Goal: Communication & Community: Share content

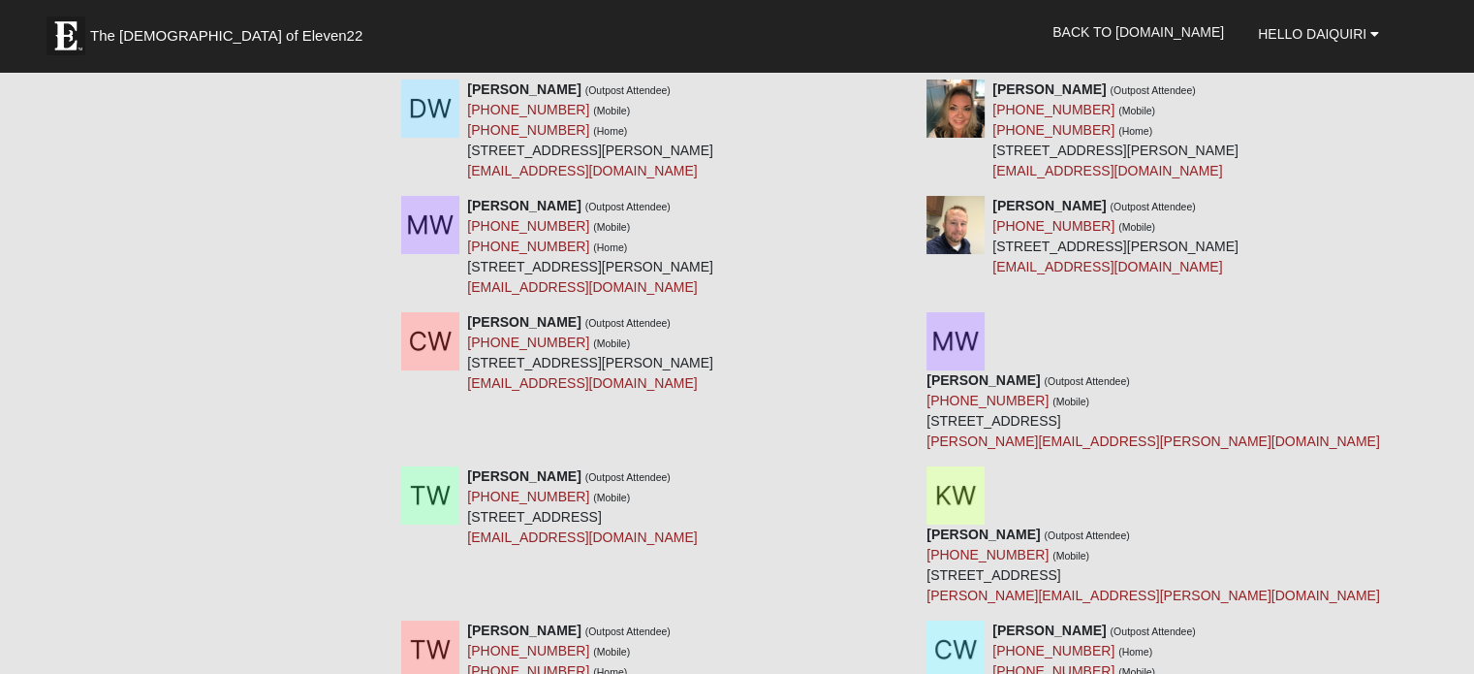
scroll to position [7431, 0]
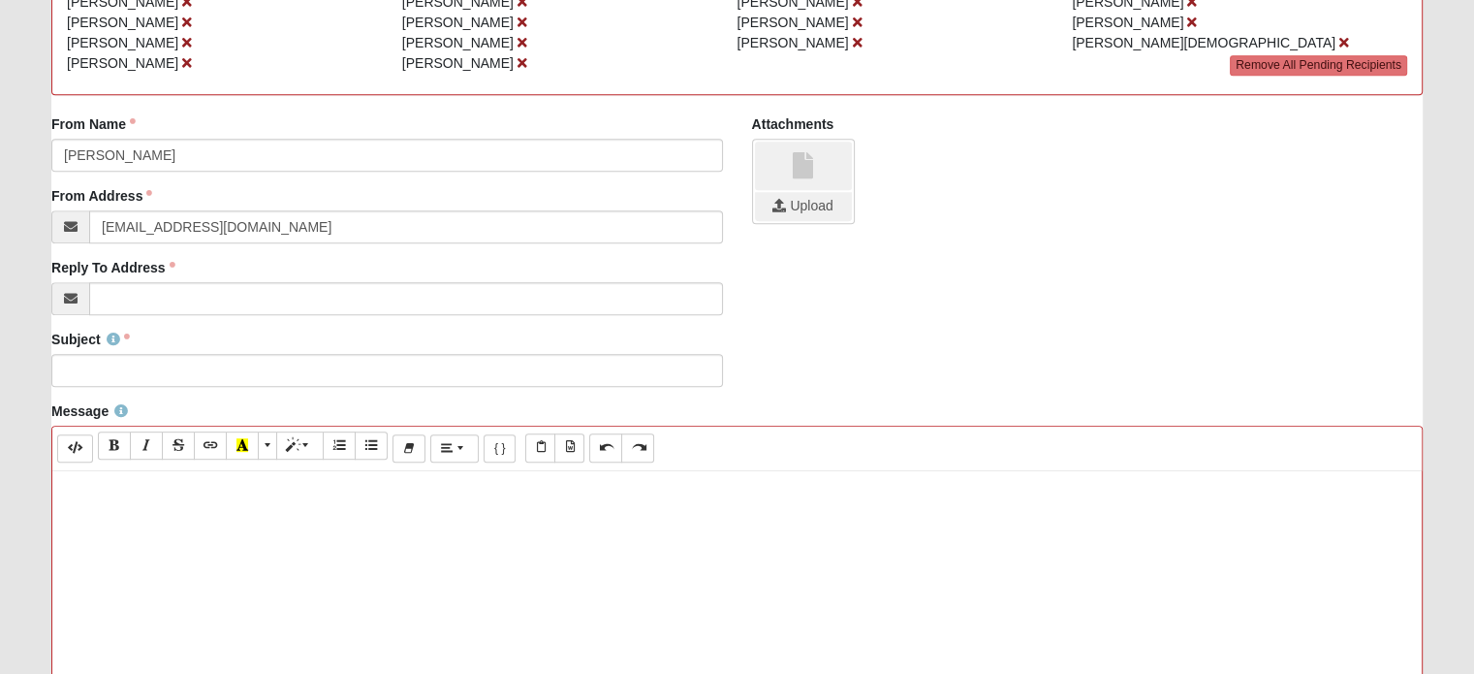
scroll to position [914, 0]
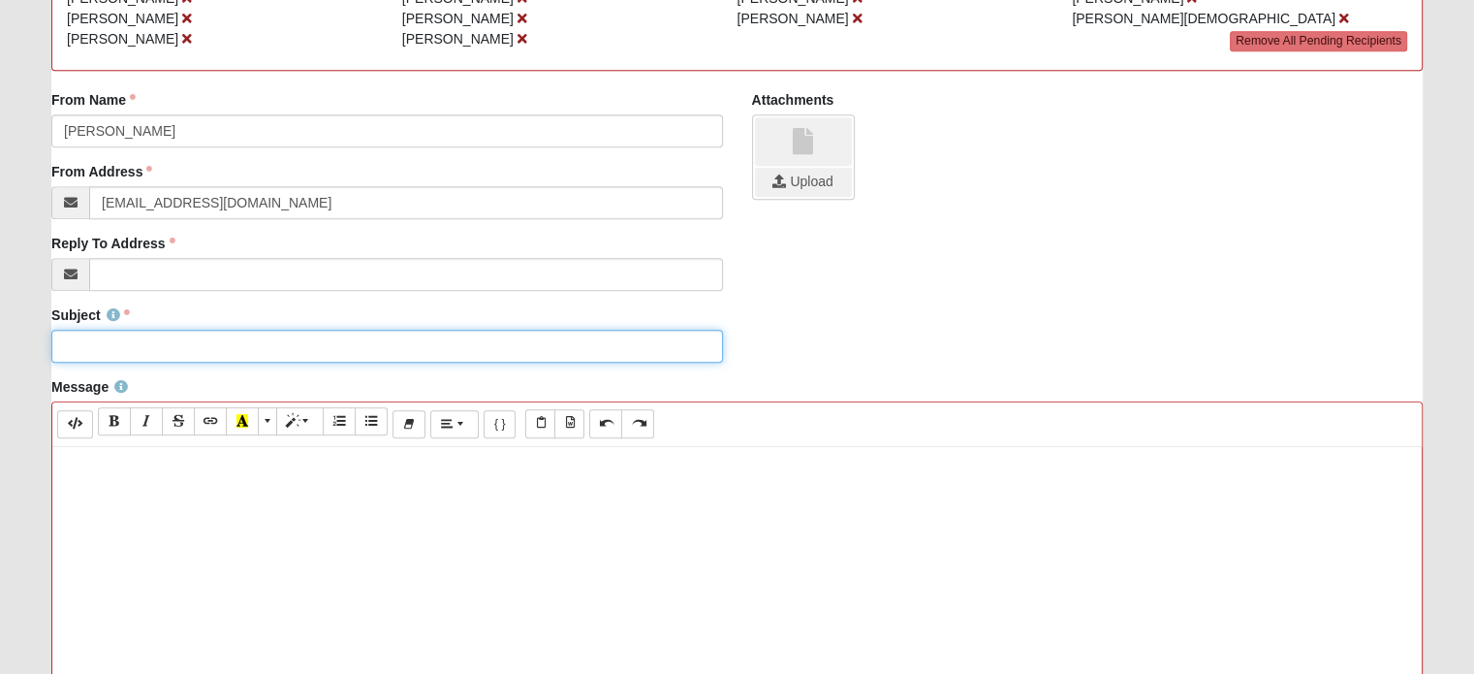
click at [104, 352] on input "Subject" at bounding box center [386, 346] width 671 height 33
type input "The [DEMOGRAPHIC_DATA] of Eleven22 [GEOGRAPHIC_DATA]"
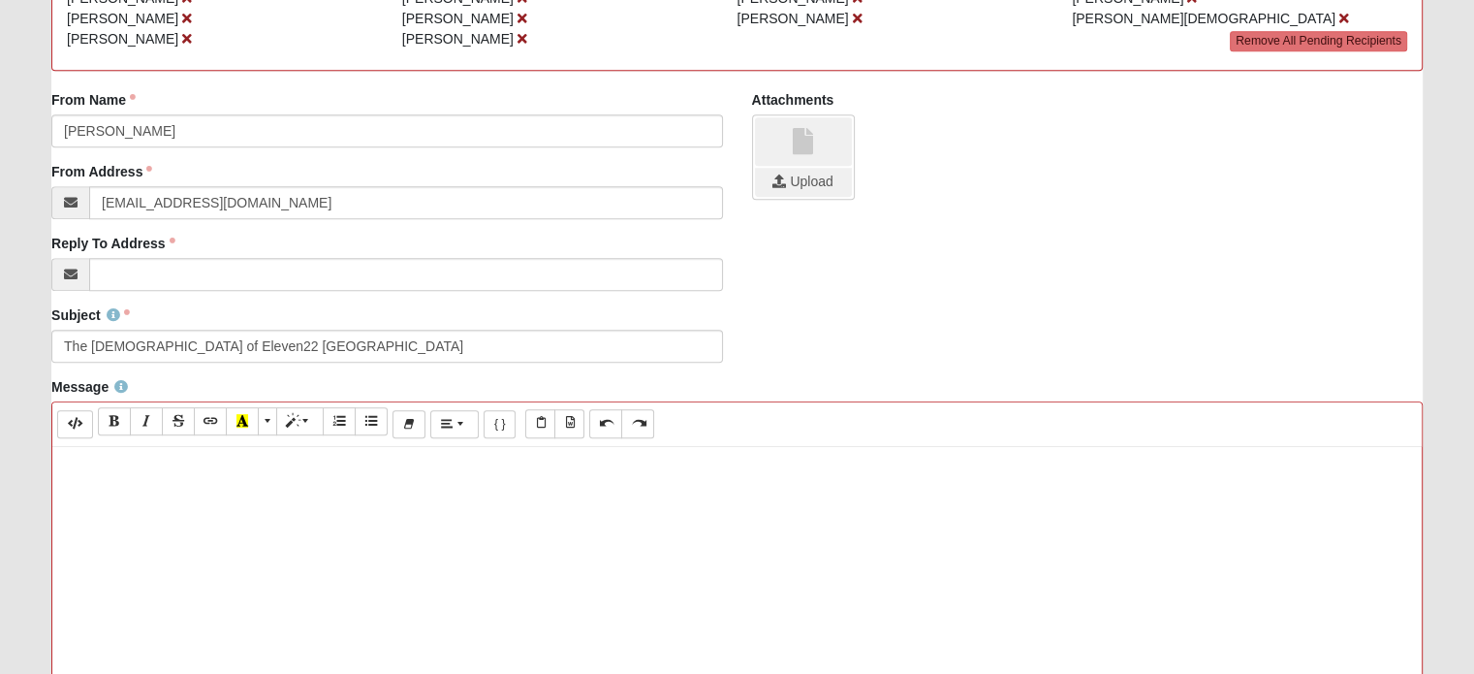
click at [90, 468] on p at bounding box center [737, 466] width 1350 height 20
paste div
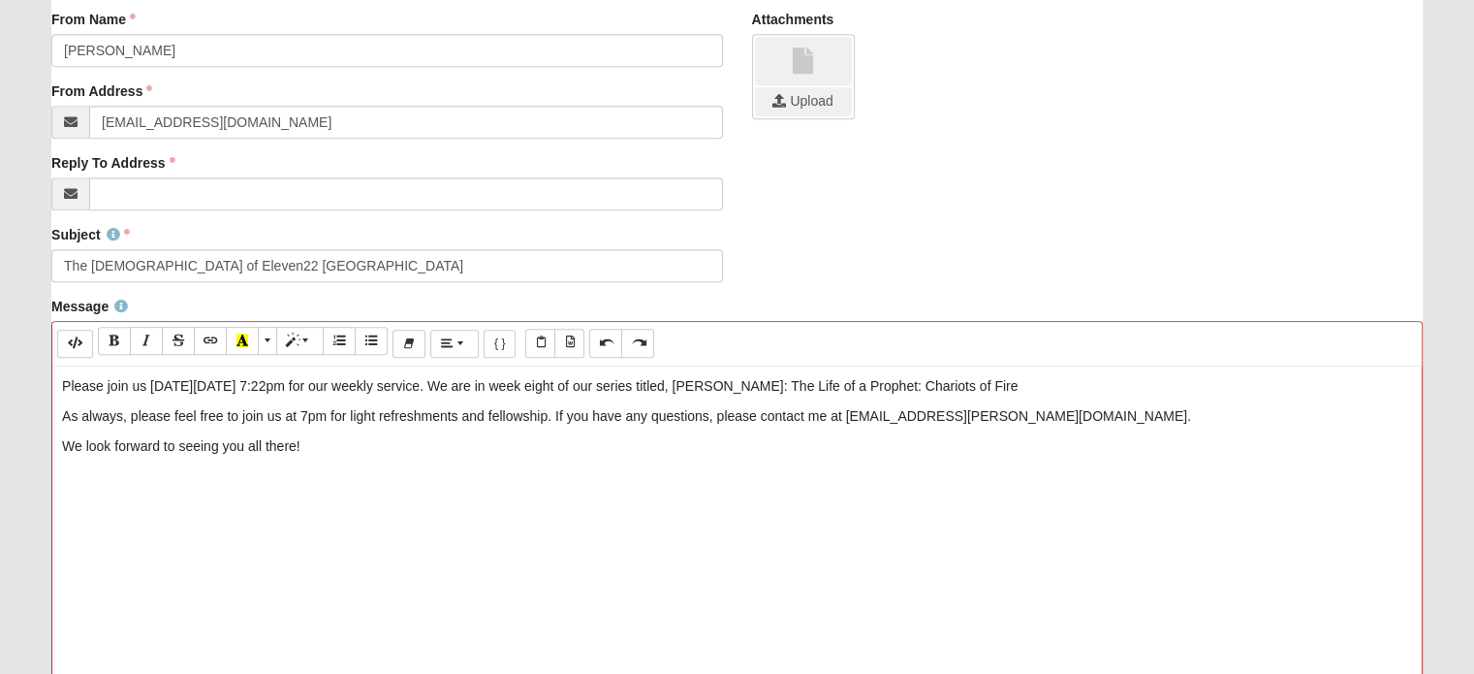
scroll to position [989, 0]
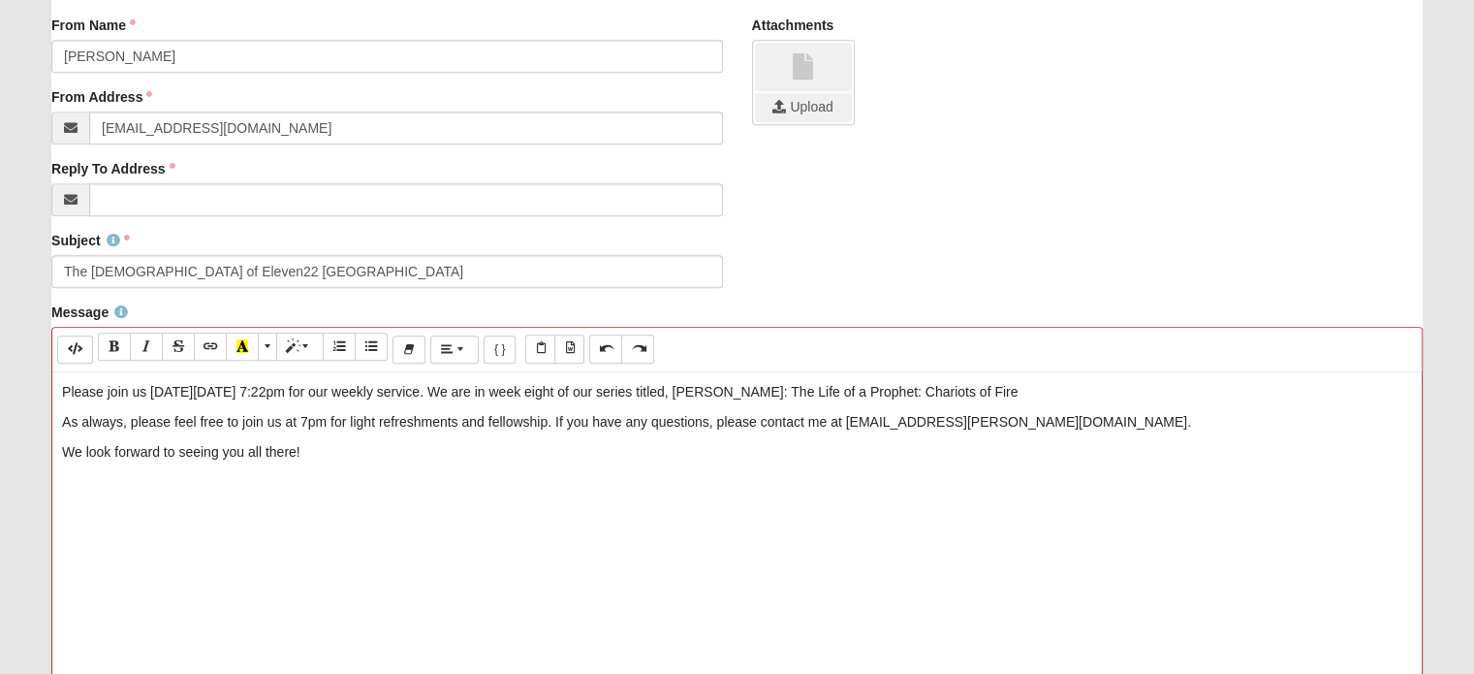
click at [172, 389] on p "Please join us [DATE][DATE] 7:22pm for our weekly service. We are in week eight…" at bounding box center [737, 392] width 1350 height 20
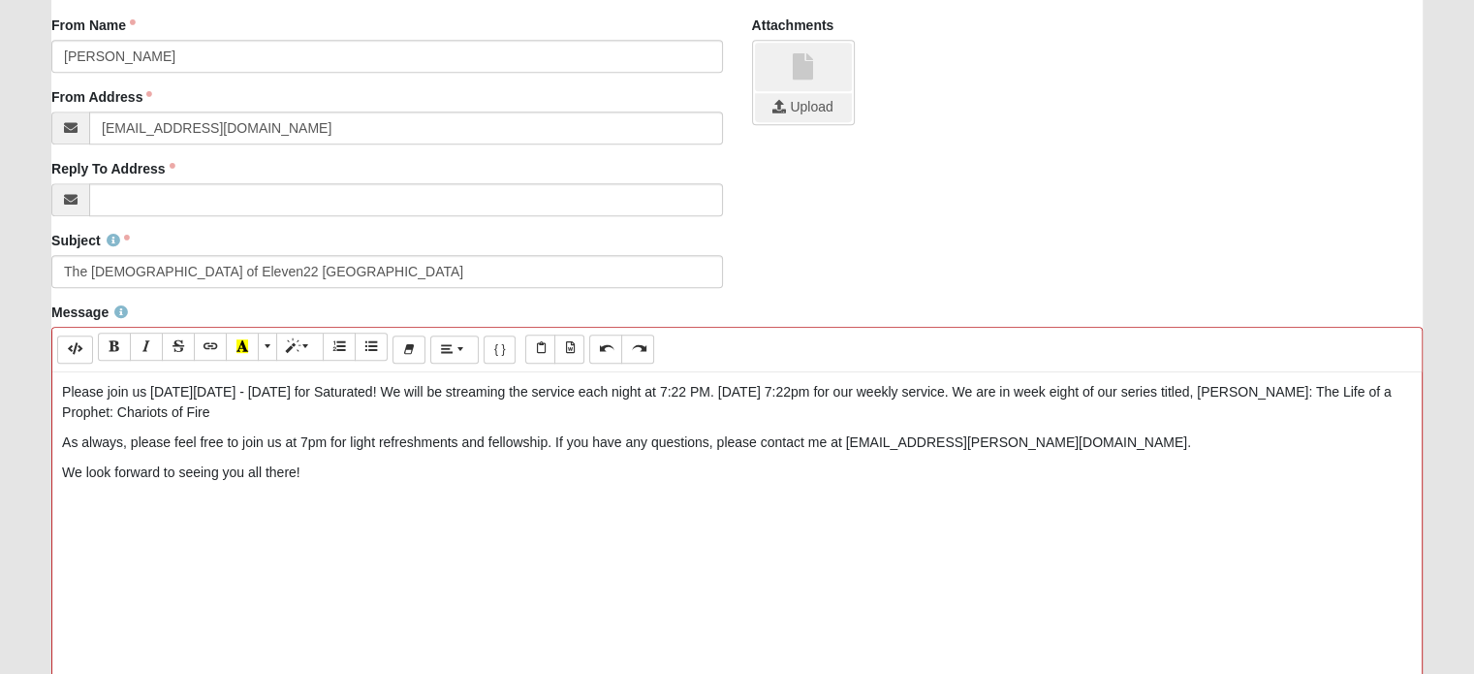
click at [516, 391] on p "Please join us [DATE][DATE] - [DATE] for Saturated! We will be streaming the se…" at bounding box center [737, 402] width 1350 height 41
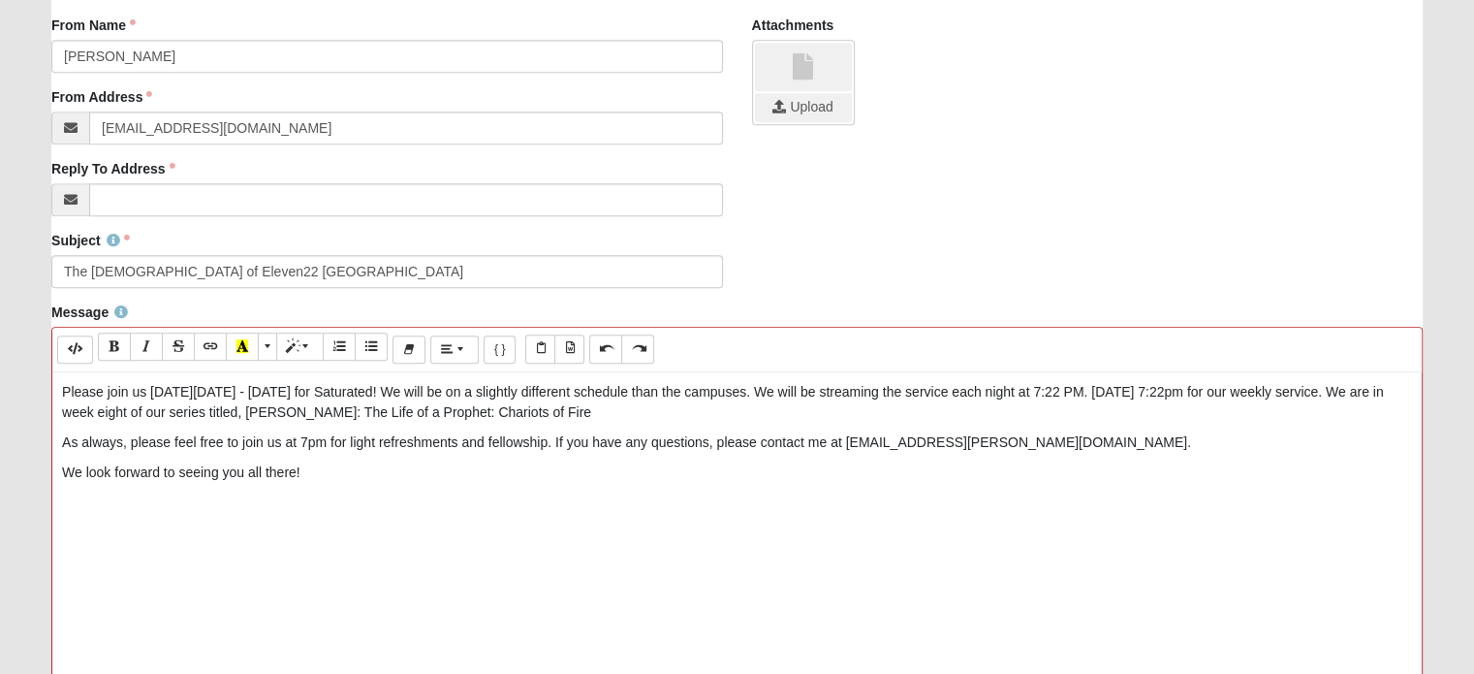
drag, startPoint x: 1163, startPoint y: 388, endPoint x: 673, endPoint y: 412, distance: 491.0
click at [673, 412] on p "Please join us [DATE][DATE] - [DATE] for Saturated! We will be on a slightly di…" at bounding box center [737, 402] width 1350 height 41
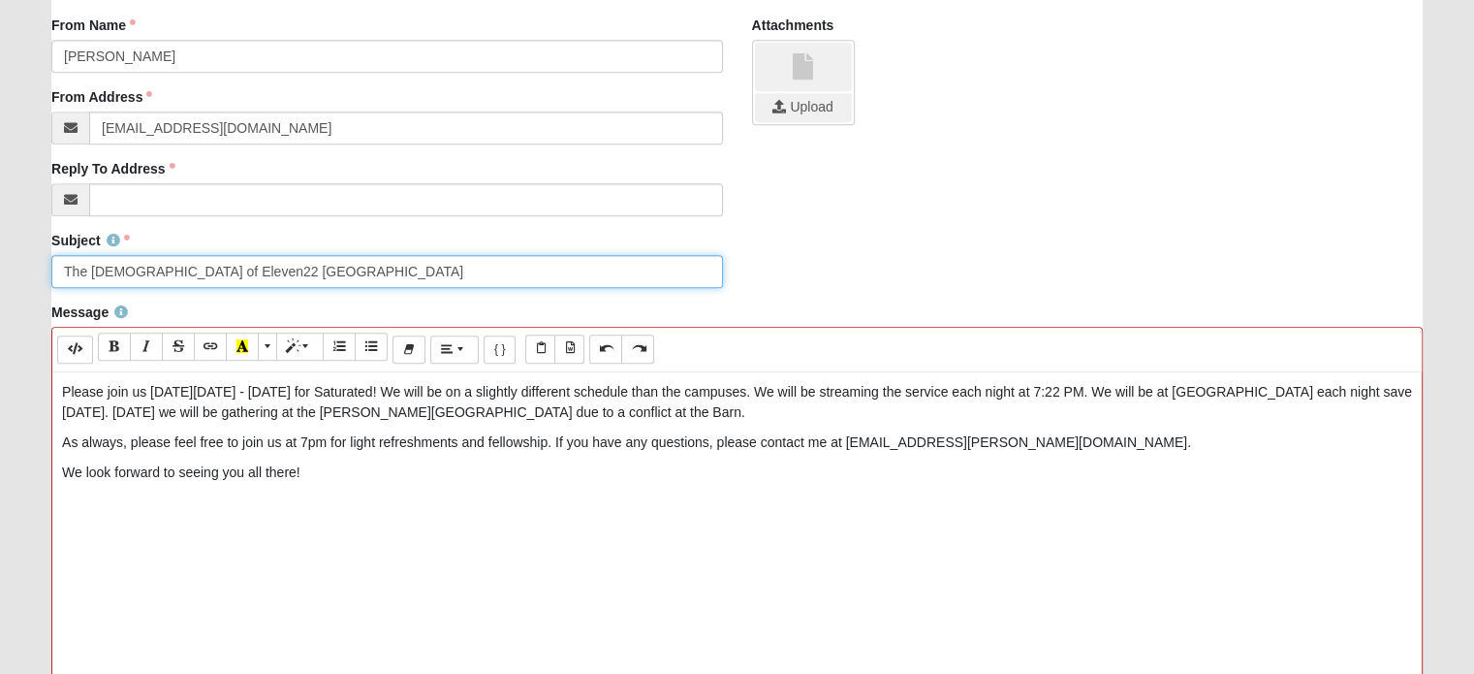
click at [380, 266] on input "The [DEMOGRAPHIC_DATA] of Eleven22 [GEOGRAPHIC_DATA]" at bounding box center [386, 271] width 671 height 33
type input "The [DEMOGRAPHIC_DATA] of Eleven22 [GEOGRAPHIC_DATA] Outpost - Saturated"
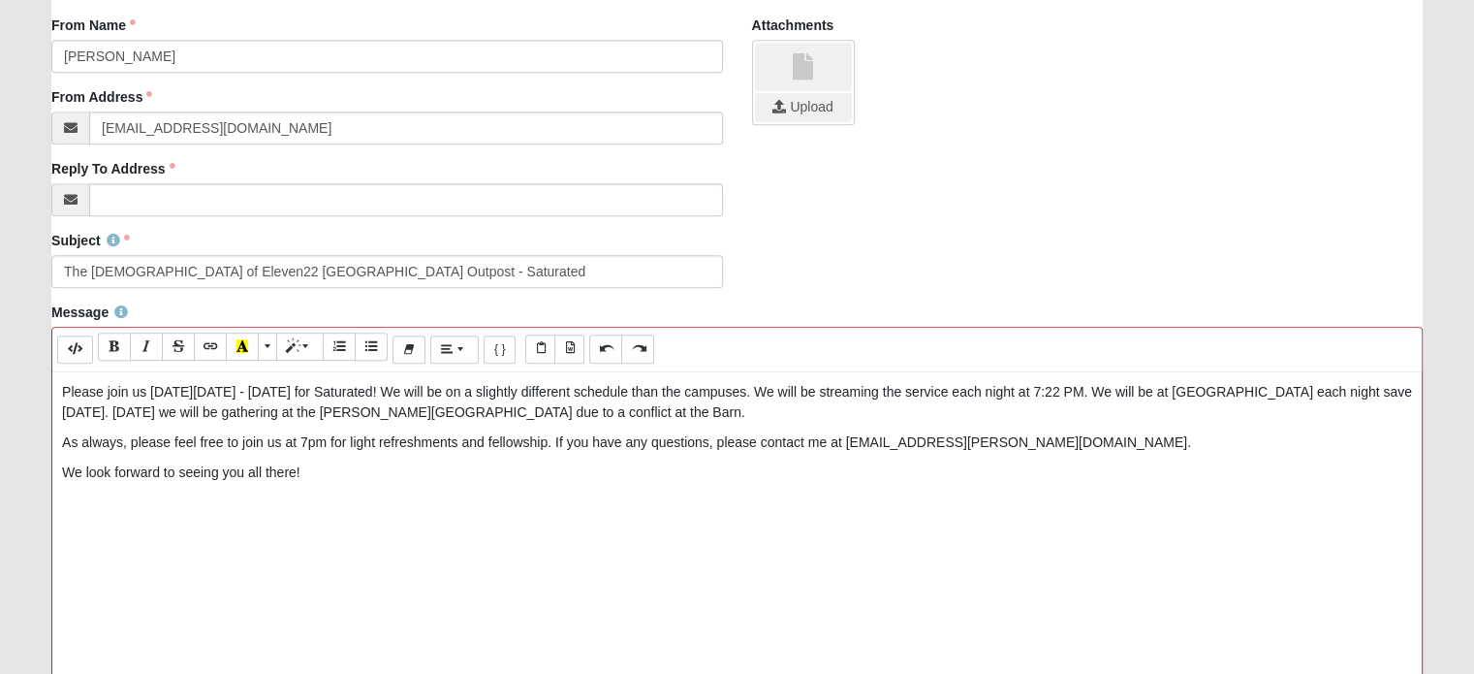
click at [376, 511] on div "Please join us [DATE][DATE] - [DATE] for Saturated! We will be on a slightly di…" at bounding box center [736, 662] width 1369 height 581
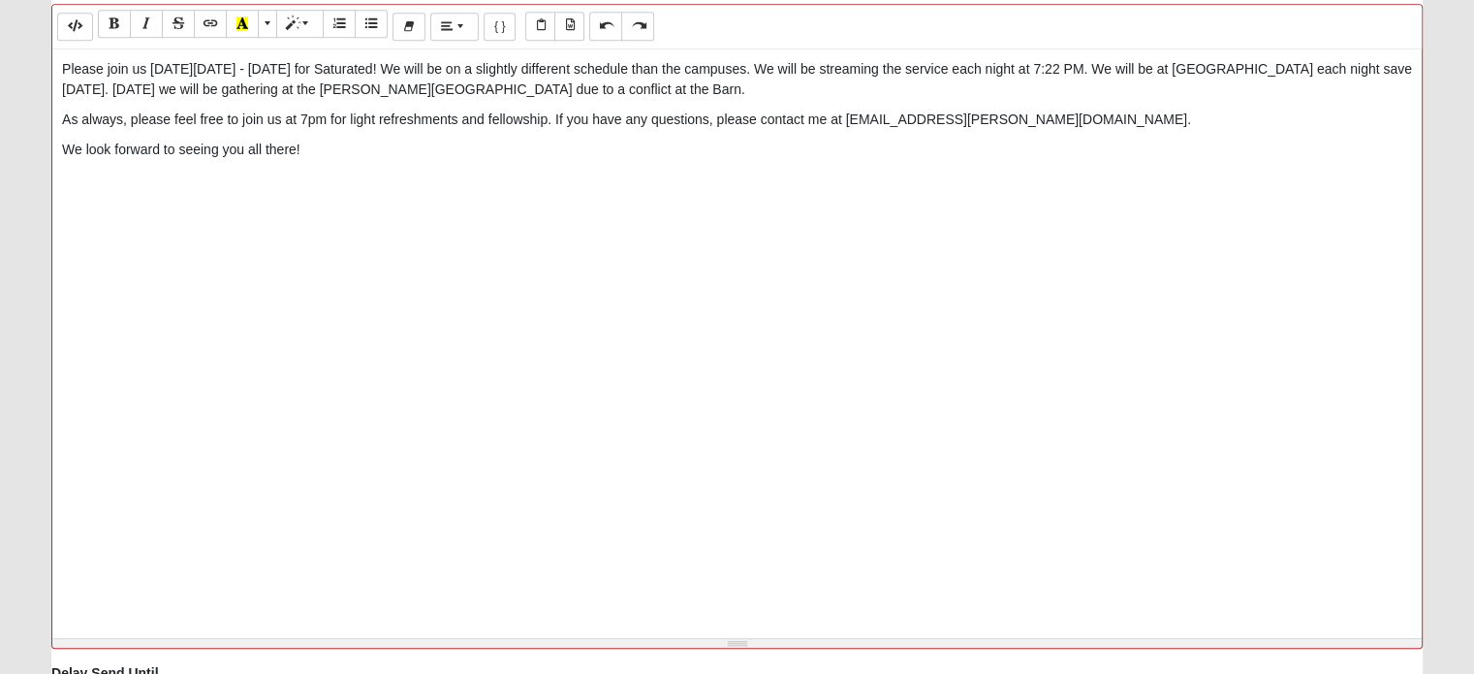
scroll to position [1499, 0]
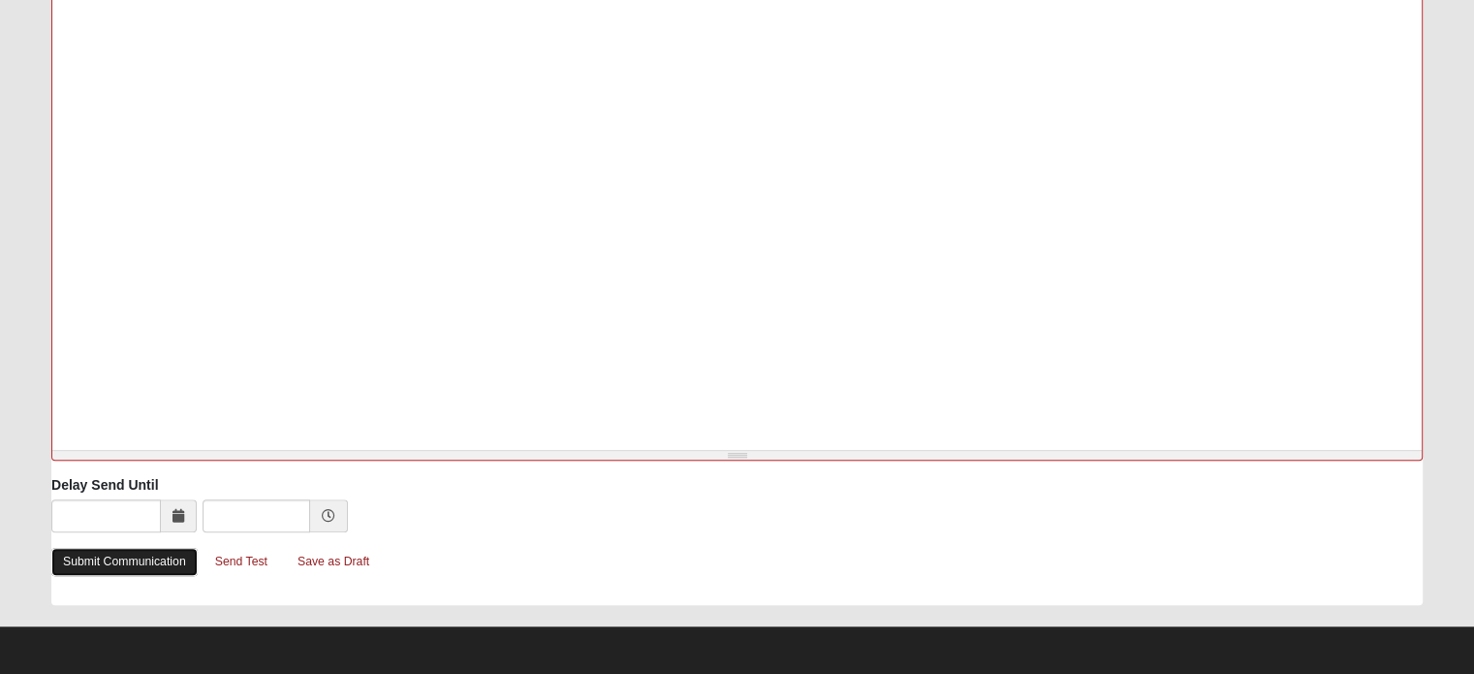
click at [130, 561] on link "Submit Communication" at bounding box center [124, 562] width 146 height 28
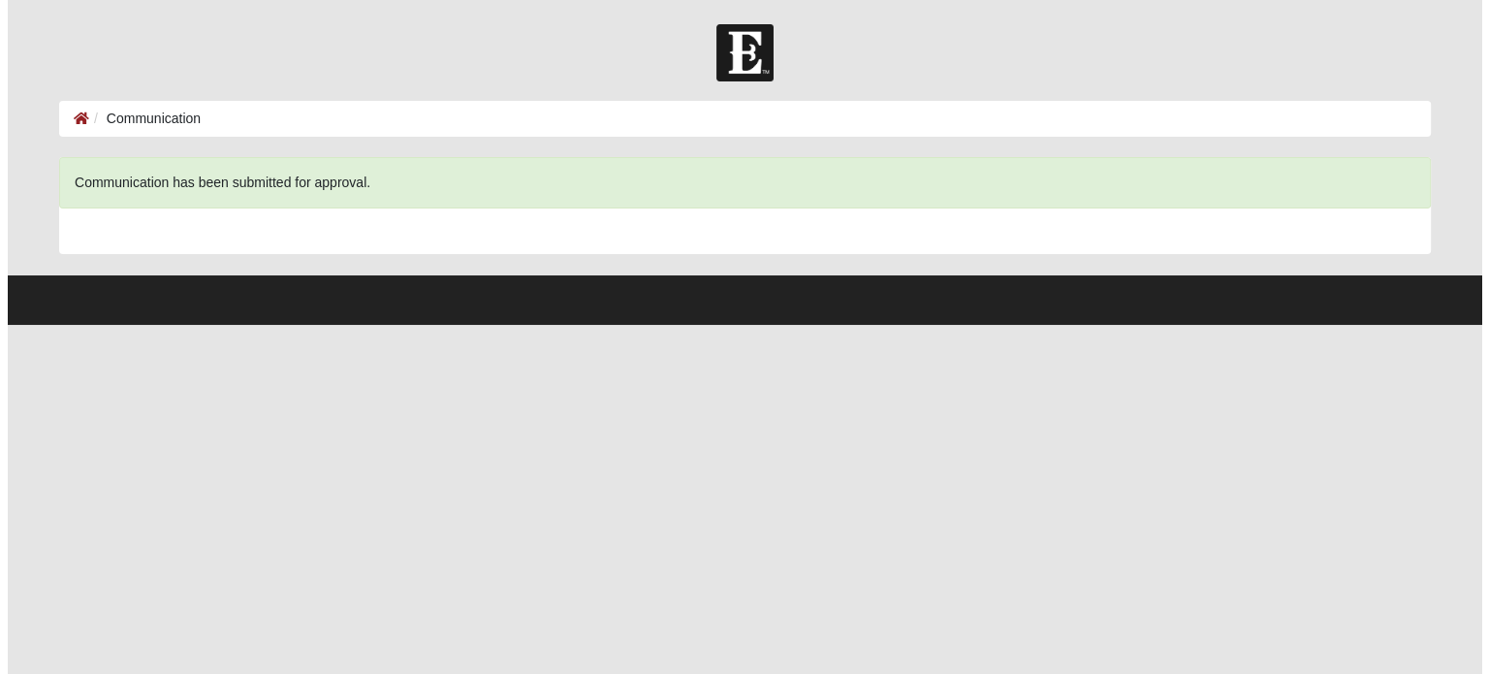
scroll to position [0, 0]
